Goal: Transaction & Acquisition: Obtain resource

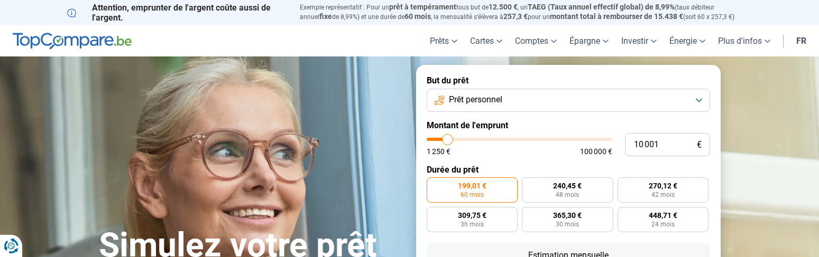
scroll to position [53, 0]
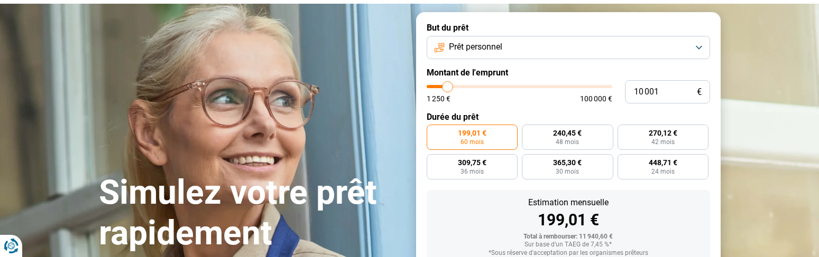
click at [513, 54] on button "Prêt personnel" at bounding box center [568, 47] width 283 height 23
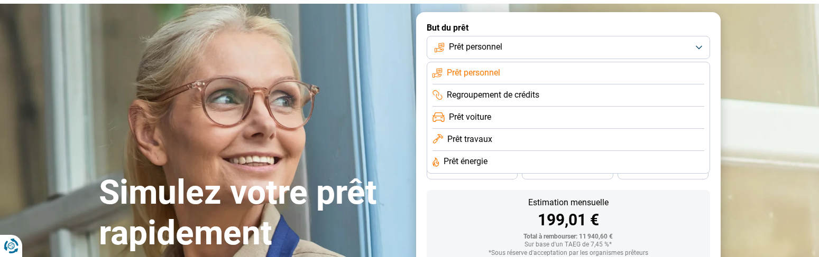
click at [514, 50] on button "Prêt personnel" at bounding box center [568, 47] width 283 height 23
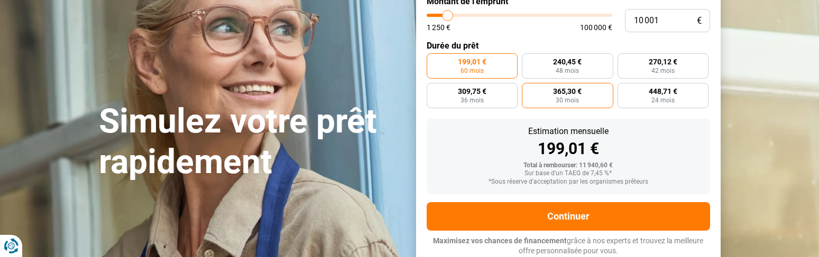
scroll to position [106, 0]
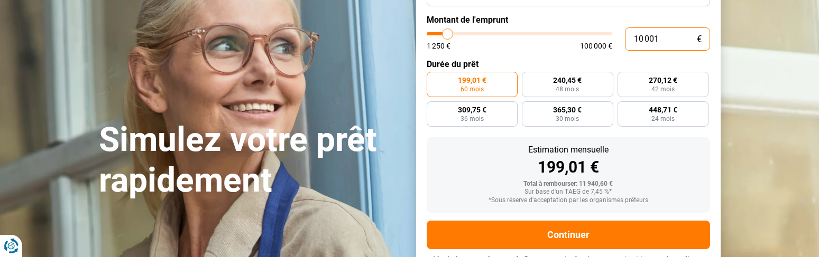
drag, startPoint x: 678, startPoint y: 43, endPoint x: 543, endPoint y: 30, distance: 135.9
click at [543, 30] on div "10 001 € 1 250 € 100 000 €" at bounding box center [568, 38] width 283 height 23
type input "10000"
radio input "true"
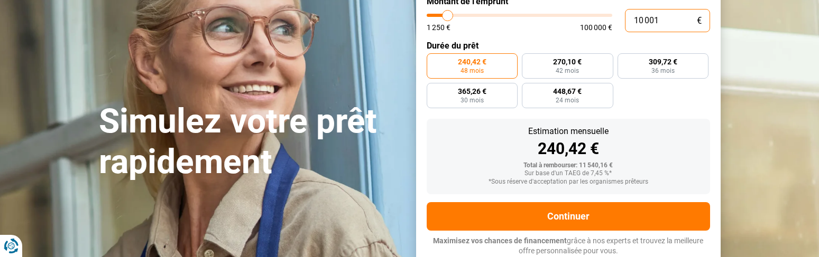
type input "2"
type input "1250"
type input "23"
type input "1250"
type input "230"
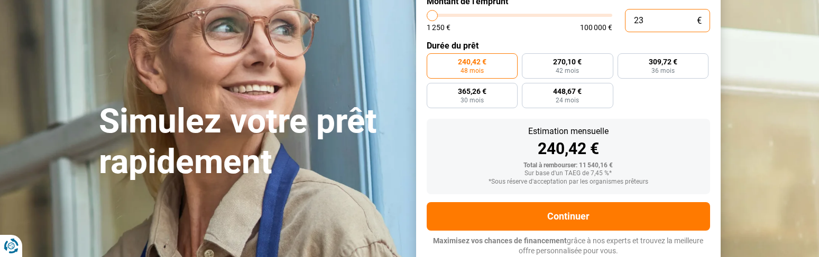
type input "1250"
type input "2 300"
type input "2250"
type input "23 000"
type input "23000"
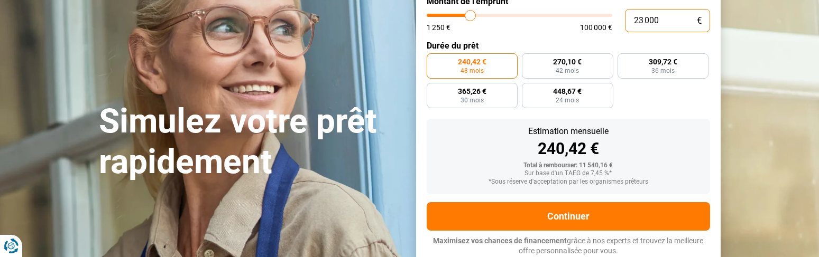
radio input "false"
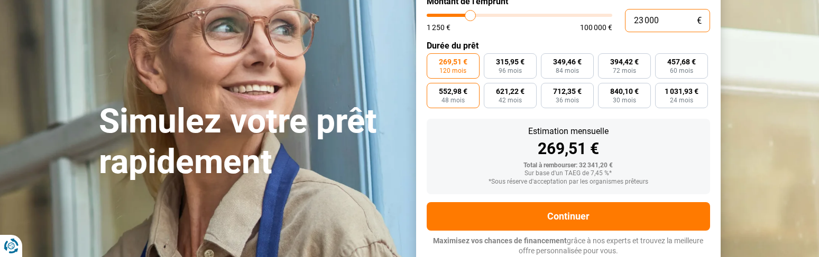
type input "23 000"
click at [441, 92] on span "552,98 €" at bounding box center [453, 91] width 29 height 7
click at [433, 90] on input "552,98 € 48 mois" at bounding box center [430, 86] width 7 height 7
radio input "true"
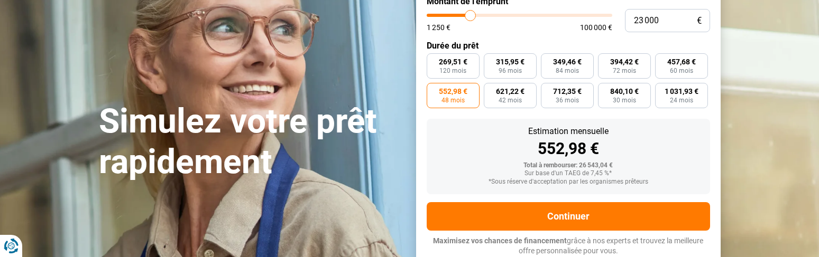
scroll to position [177, 0]
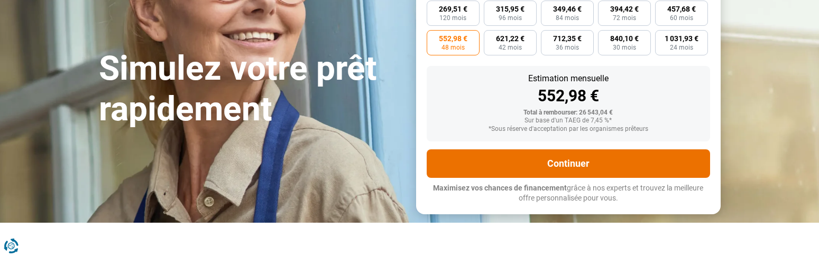
click at [569, 165] on button "Continuer" at bounding box center [568, 164] width 283 height 29
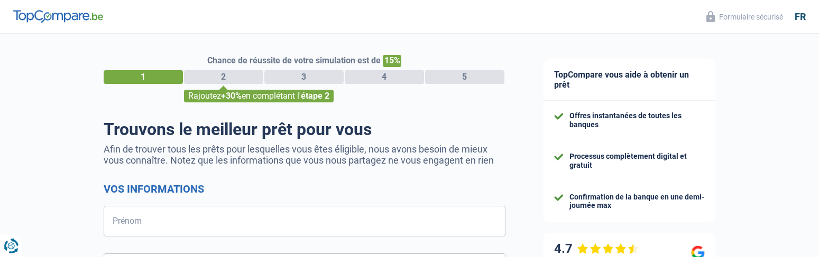
select select "32"
